Goal: Transaction & Acquisition: Purchase product/service

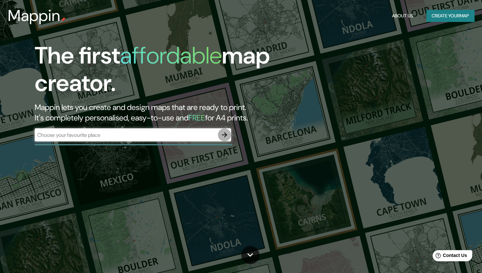
click at [226, 135] on icon "button" at bounding box center [225, 135] width 8 height 8
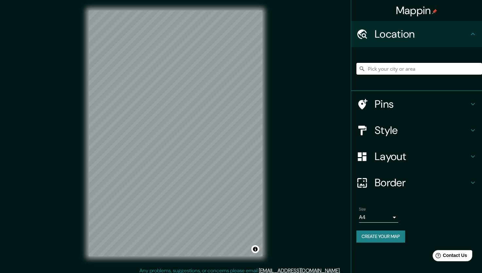
click at [413, 73] on input "Pick your city or area" at bounding box center [420, 69] width 126 height 12
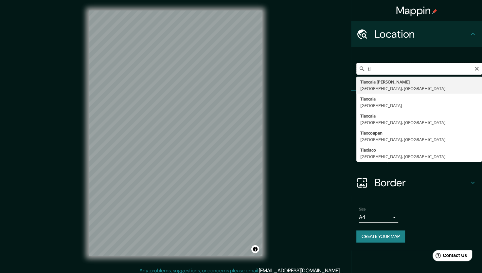
type input "t"
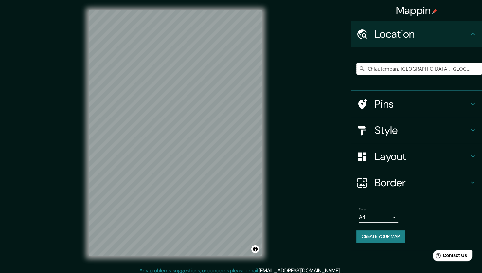
type input "Chiautempan, [GEOGRAPHIC_DATA], [GEOGRAPHIC_DATA]"
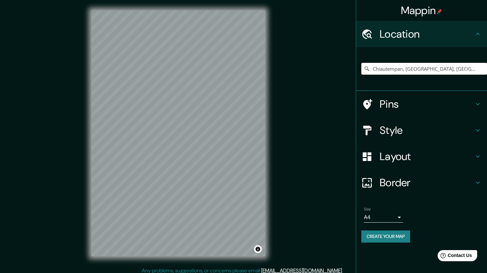
click at [395, 218] on body "Mappin Location [GEOGRAPHIC_DATA], [GEOGRAPHIC_DATA], [GEOGRAPHIC_DATA] [GEOGRA…" at bounding box center [243, 136] width 487 height 273
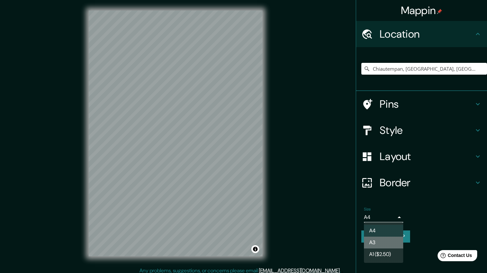
click at [383, 245] on li "A3" at bounding box center [383, 243] width 39 height 12
type input "a4"
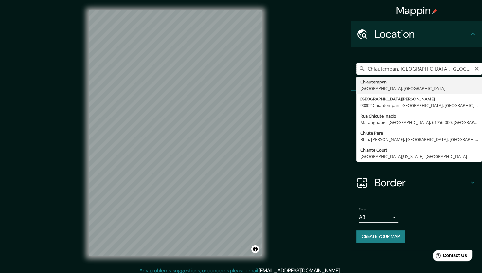
click at [368, 69] on input "Chiautempan, [GEOGRAPHIC_DATA], [GEOGRAPHIC_DATA]" at bounding box center [420, 69] width 126 height 12
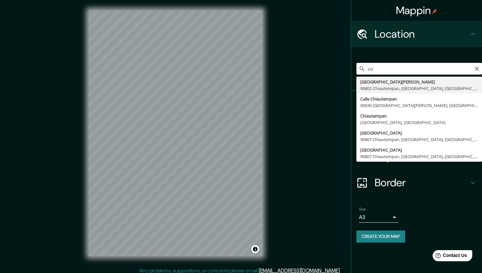
type input "o"
type input "s"
type input "u"
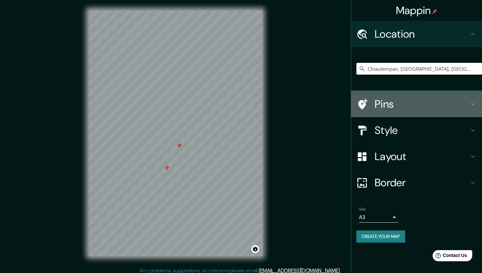
click at [385, 104] on h4 "Pins" at bounding box center [422, 104] width 94 height 13
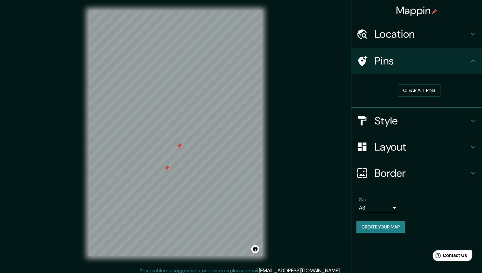
click at [385, 118] on h4 "Style" at bounding box center [422, 120] width 94 height 13
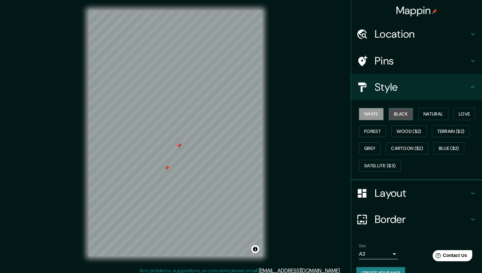
click at [400, 113] on button "Black" at bounding box center [401, 114] width 25 height 12
click at [427, 116] on button "Natural" at bounding box center [433, 114] width 30 height 12
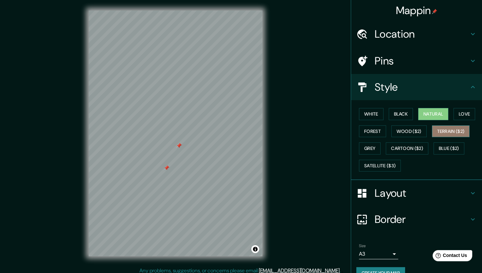
click at [437, 131] on button "Terrain ($2)" at bounding box center [451, 131] width 38 height 12
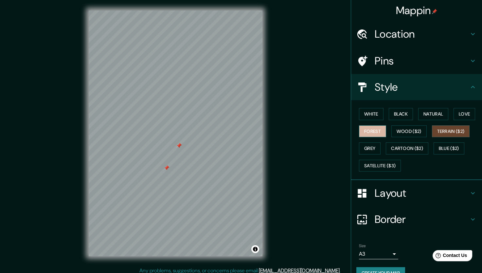
click at [366, 135] on button "Forest" at bounding box center [372, 131] width 27 height 12
click at [369, 115] on button "White" at bounding box center [371, 114] width 25 height 12
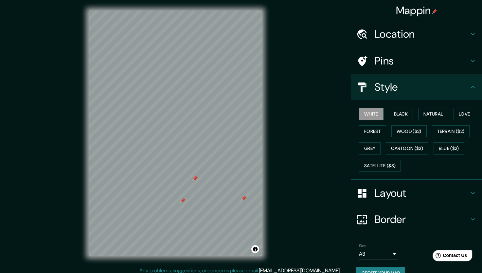
click at [242, 10] on div at bounding box center [176, 10] width 174 height 0
click at [196, 178] on div at bounding box center [195, 178] width 5 height 5
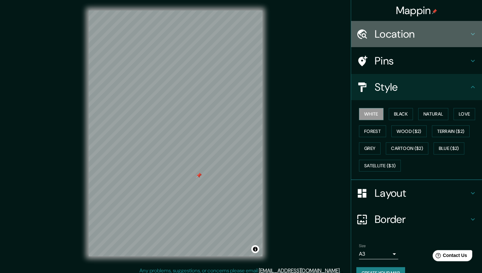
click at [394, 33] on h4 "Location" at bounding box center [422, 34] width 94 height 13
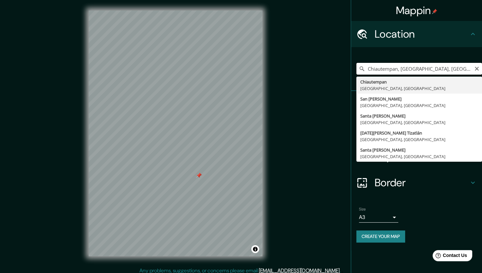
click at [440, 68] on input "Chiautempan, [GEOGRAPHIC_DATA], [GEOGRAPHIC_DATA]" at bounding box center [420, 69] width 126 height 12
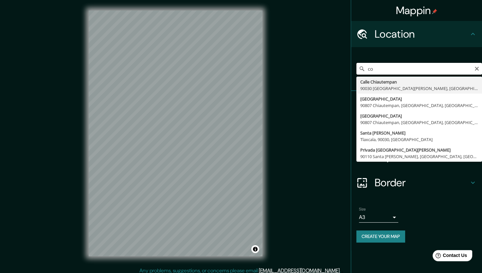
type input "o"
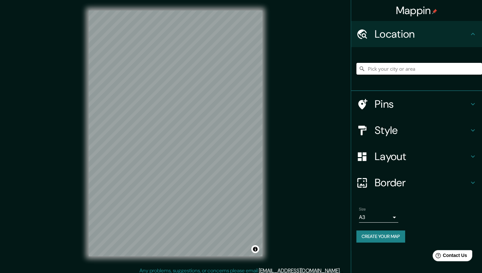
click at [380, 71] on input "Pick your city or area" at bounding box center [420, 69] width 126 height 12
paste input "[GEOGRAPHIC_DATA]"
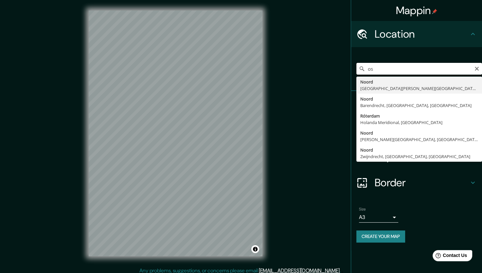
type input "s"
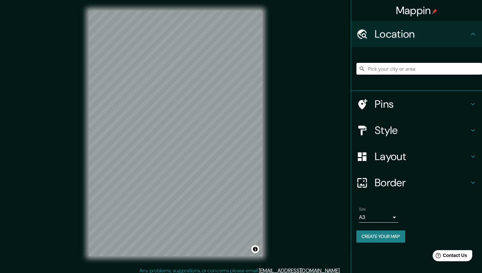
paste input "[GEOGRAPHIC_DATA]"
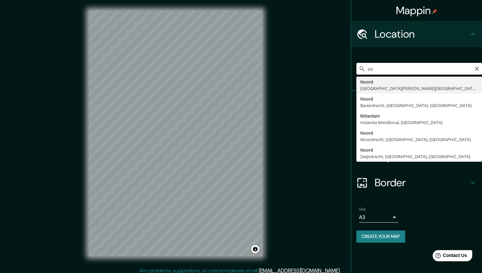
type input "s"
